Goal: Information Seeking & Learning: Learn about a topic

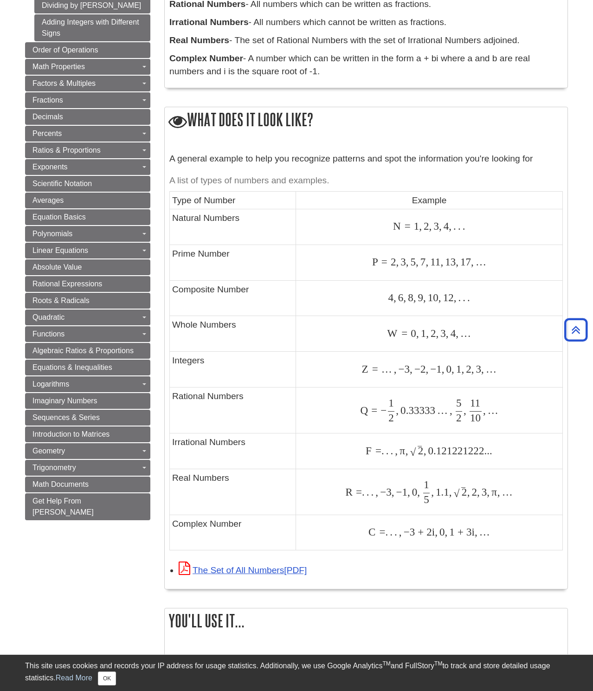
scroll to position [327, 0]
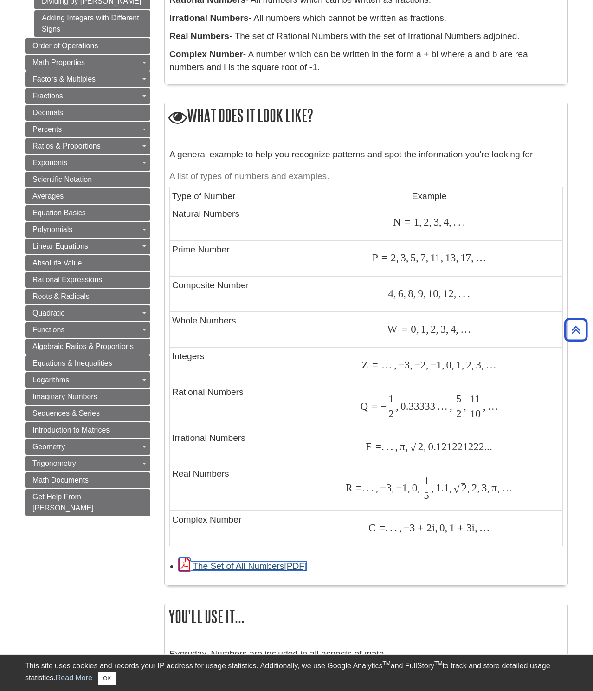
click at [234, 565] on link "The Set of All Numbers" at bounding box center [243, 566] width 128 height 10
drag, startPoint x: 431, startPoint y: 448, endPoint x: 488, endPoint y: 450, distance: 57.1
click at [488, 450] on span "0.121221222..." at bounding box center [459, 446] width 66 height 12
drag, startPoint x: 399, startPoint y: 405, endPoint x: 434, endPoint y: 407, distance: 34.8
click at [434, 407] on span "0.33333" at bounding box center [416, 406] width 37 height 12
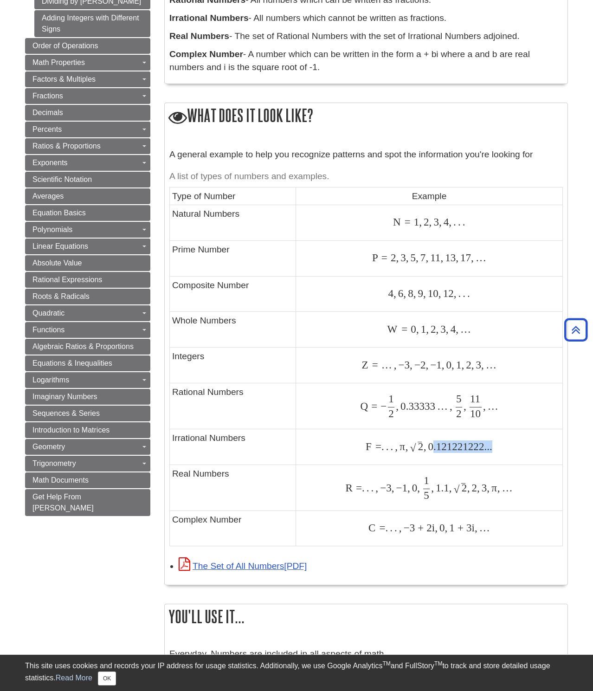
drag, startPoint x: 434, startPoint y: 449, endPoint x: 495, endPoint y: 449, distance: 61.2
click at [497, 449] on div "F = . . . , π , 2 ‾ √ , 0.121221222... F = . . . , π , 2 , 0.121221222..." at bounding box center [429, 447] width 262 height 13
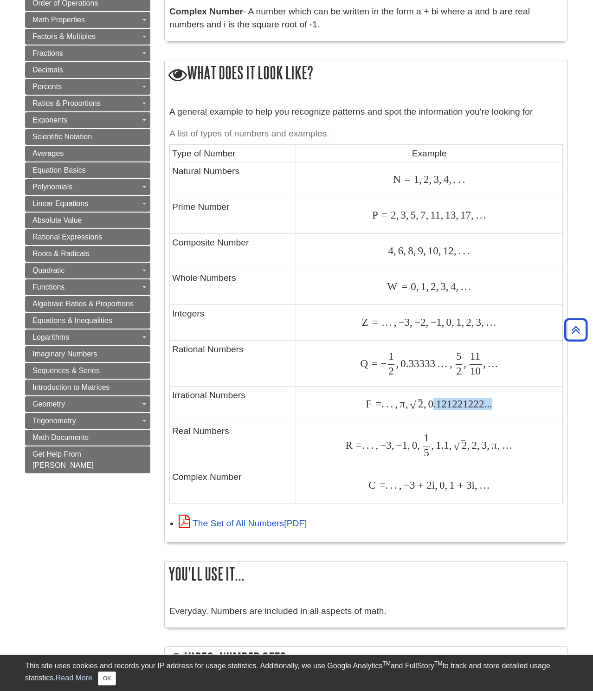
scroll to position [372, 0]
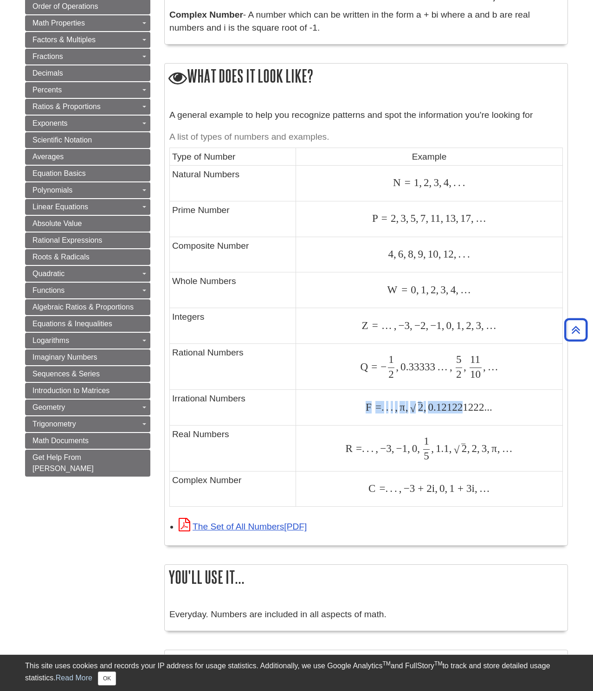
drag, startPoint x: 428, startPoint y: 400, endPoint x: 462, endPoint y: 402, distance: 34.9
click at [462, 402] on span "0.121221222..." at bounding box center [459, 407] width 66 height 12
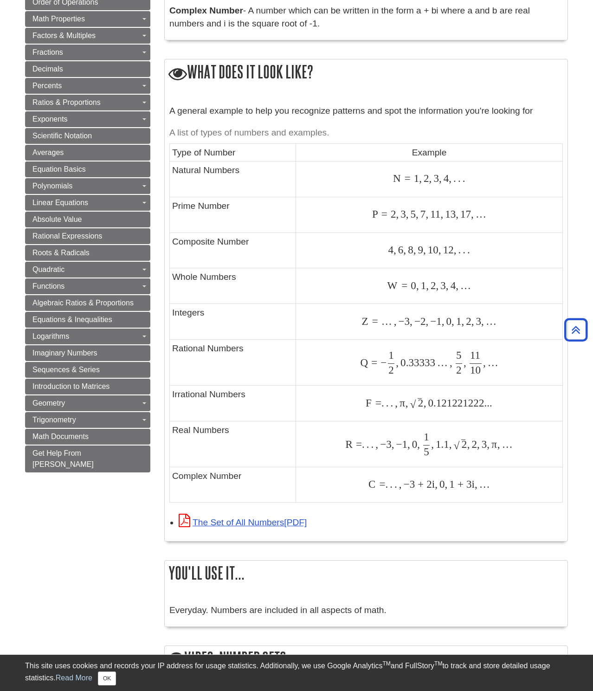
click at [469, 408] on span "0.121221222..." at bounding box center [459, 403] width 66 height 12
drag, startPoint x: 383, startPoint y: 445, endPoint x: 394, endPoint y: 445, distance: 11.6
click at [394, 445] on span "R = . . . , − 3 , − 1 , 0 , 1 5 , 1.1 , 2 ‾ √ , 2 , 3 , π , …" at bounding box center [428, 443] width 167 height 12
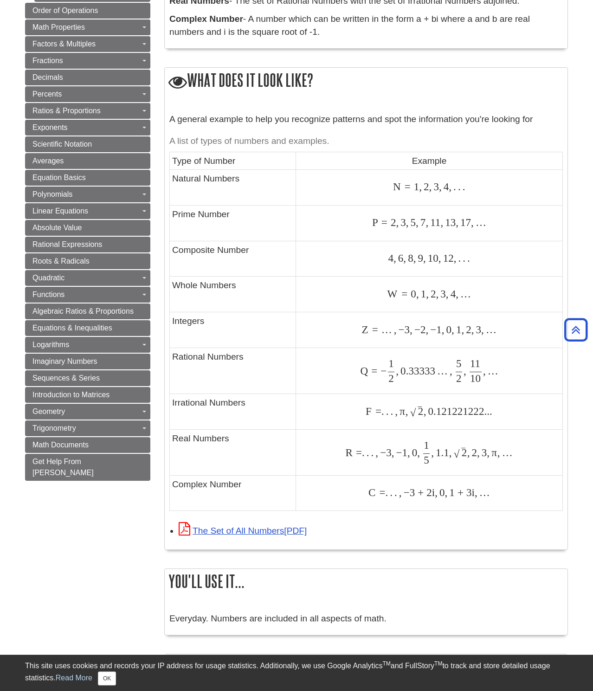
scroll to position [361, 0]
drag, startPoint x: 437, startPoint y: 446, endPoint x: 448, endPoint y: 453, distance: 12.4
click at [448, 453] on span "1.1" at bounding box center [441, 453] width 15 height 12
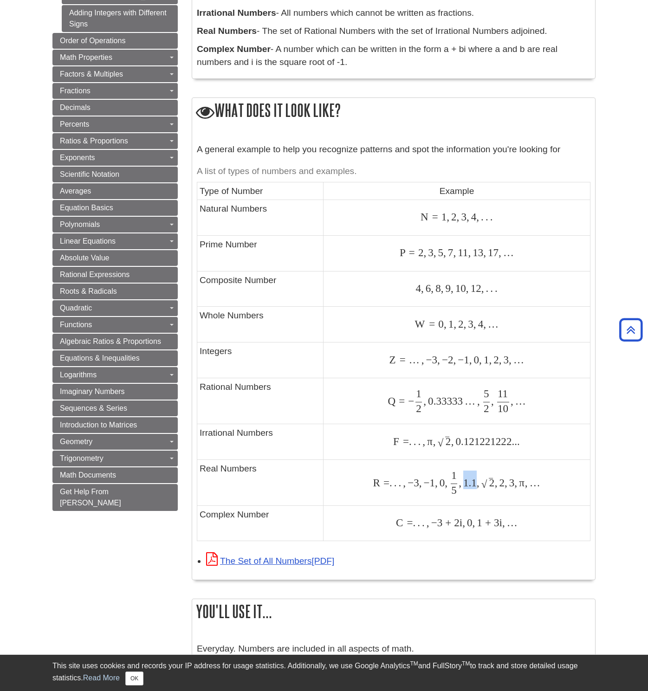
scroll to position [0, 0]
